Goal: Task Accomplishment & Management: Manage account settings

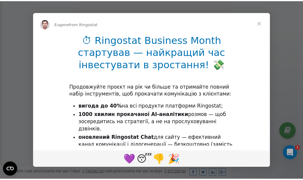
scroll to position [180, 0]
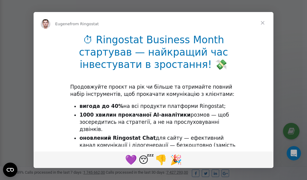
click at [263, 22] on span "Close" at bounding box center [263, 23] width 22 height 22
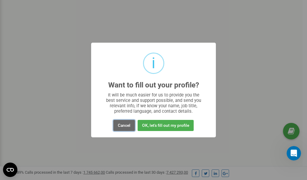
click at [125, 126] on button "Cancel" at bounding box center [124, 125] width 22 height 11
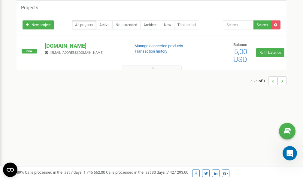
scroll to position [0, 0]
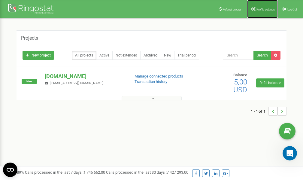
click at [265, 8] on span "Profile settings" at bounding box center [265, 9] width 18 height 3
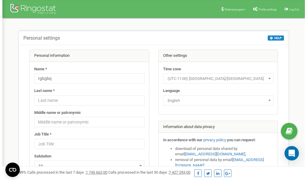
scroll to position [30, 0]
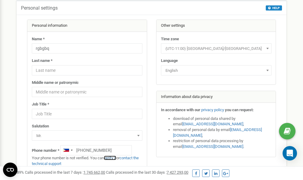
click at [110, 158] on link "verify it" at bounding box center [110, 157] width 12 height 4
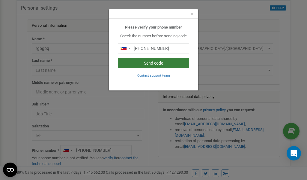
click at [146, 63] on button "Send code" at bounding box center [153, 63] width 71 height 10
